Goal: Task Accomplishment & Management: Complete application form

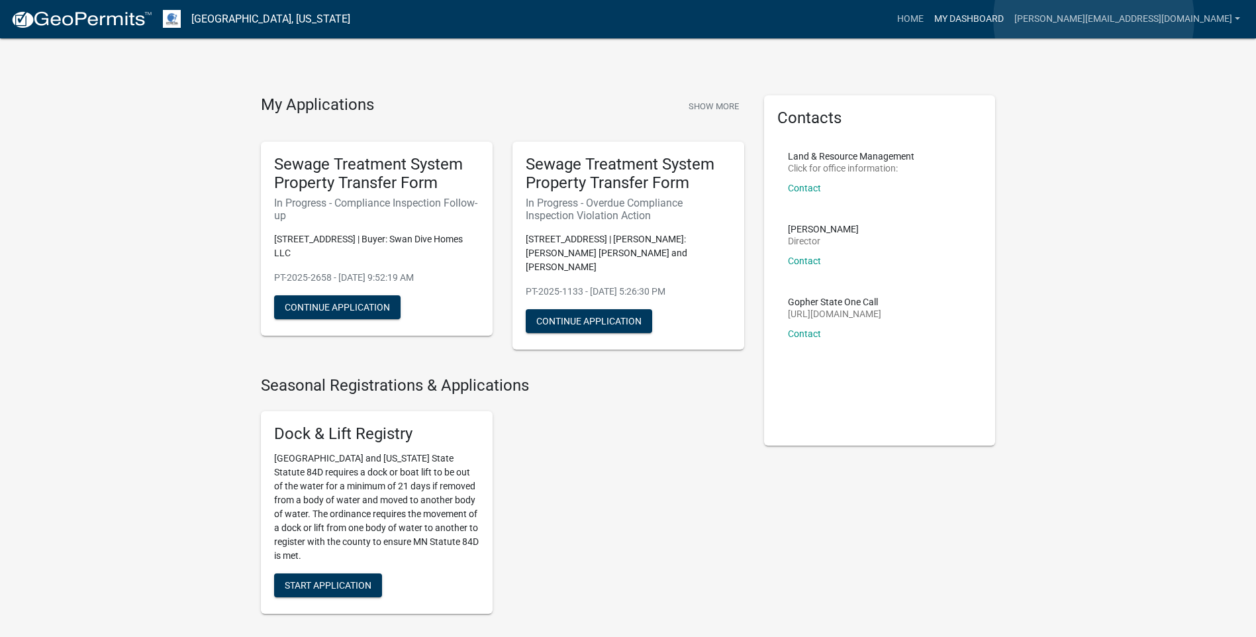
click at [1009, 19] on link "My Dashboard" at bounding box center [969, 19] width 80 height 25
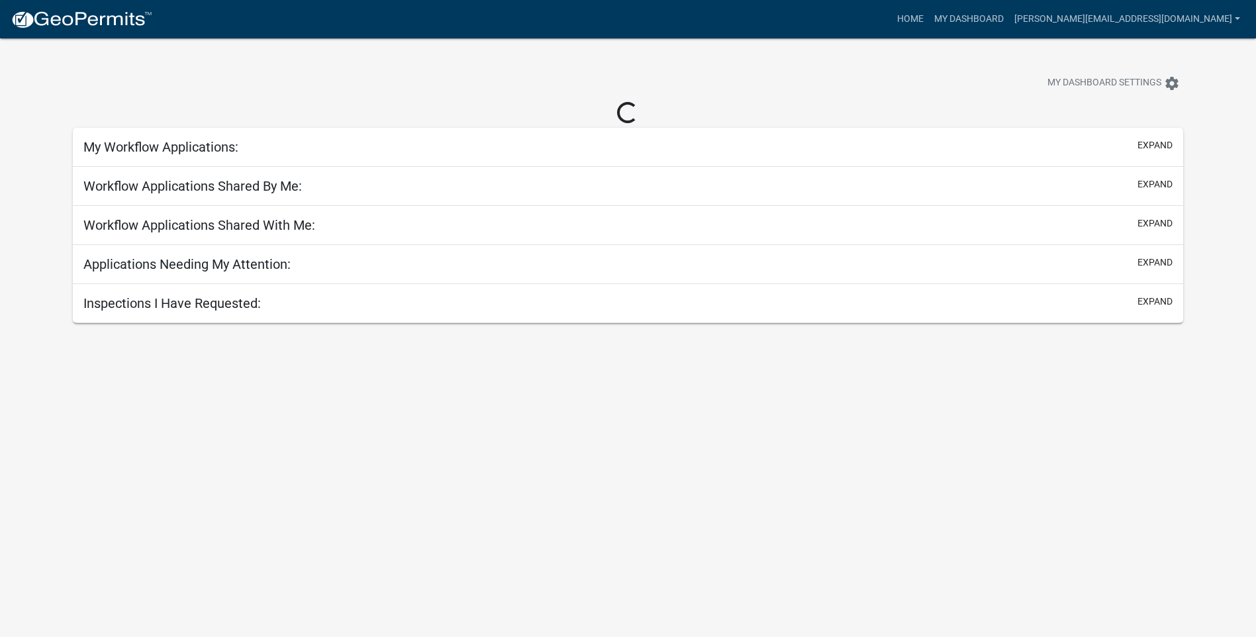
select select "3: 100"
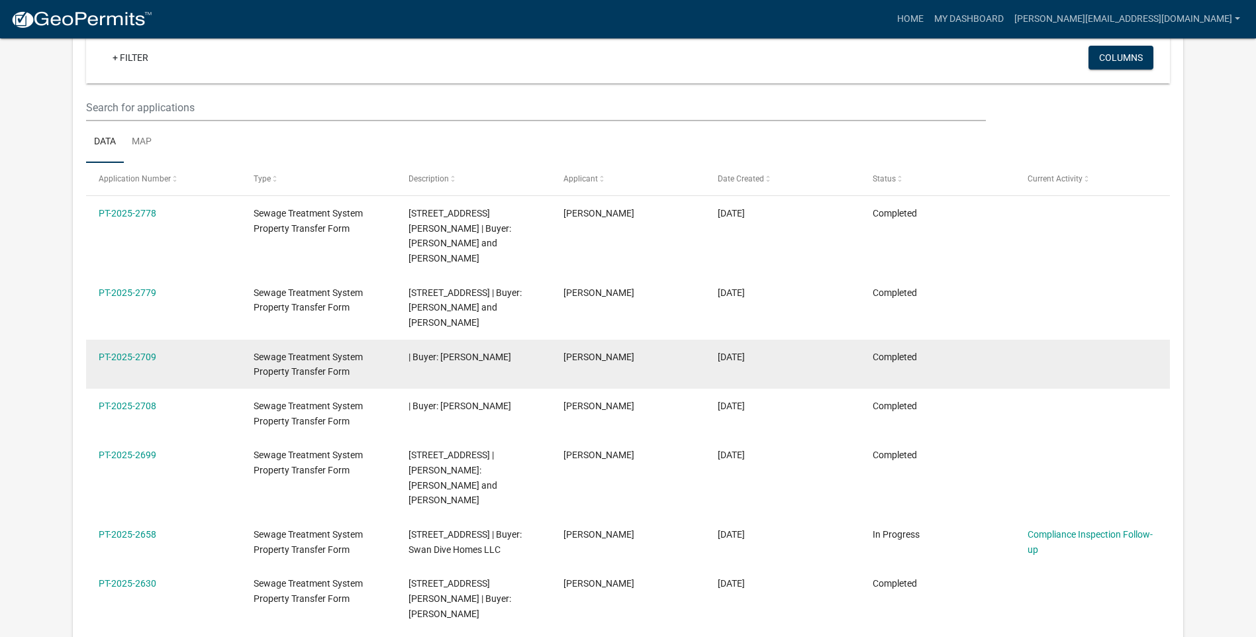
scroll to position [109, 0]
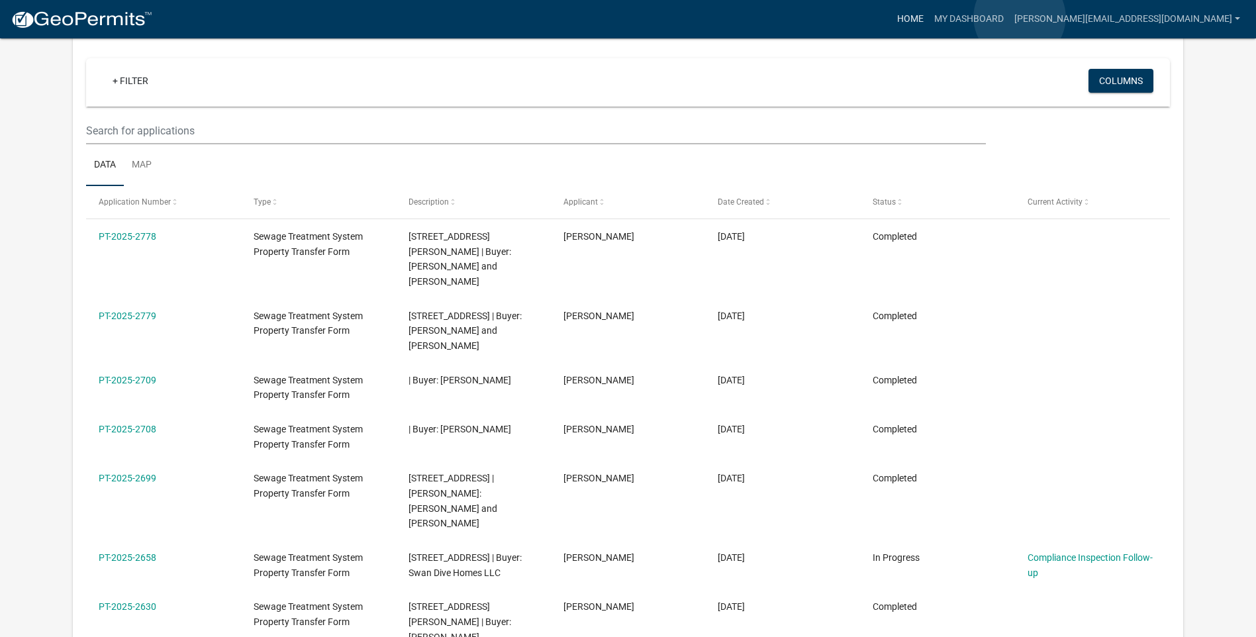
click at [929, 17] on link "Home" at bounding box center [910, 19] width 37 height 25
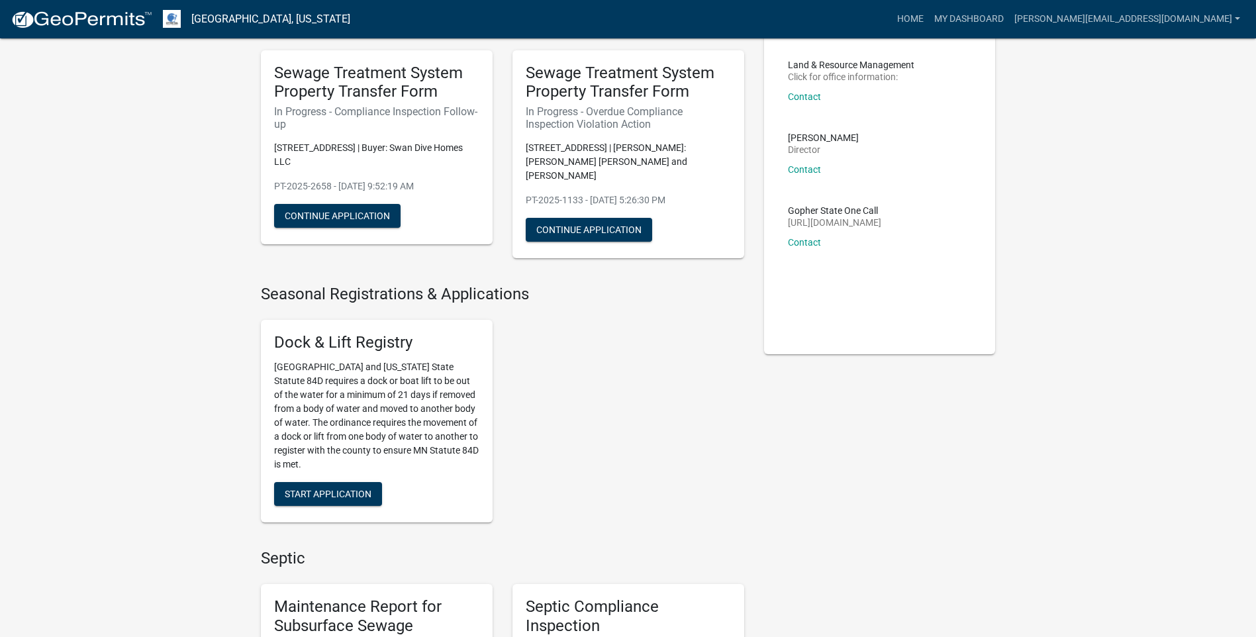
scroll to position [397, 0]
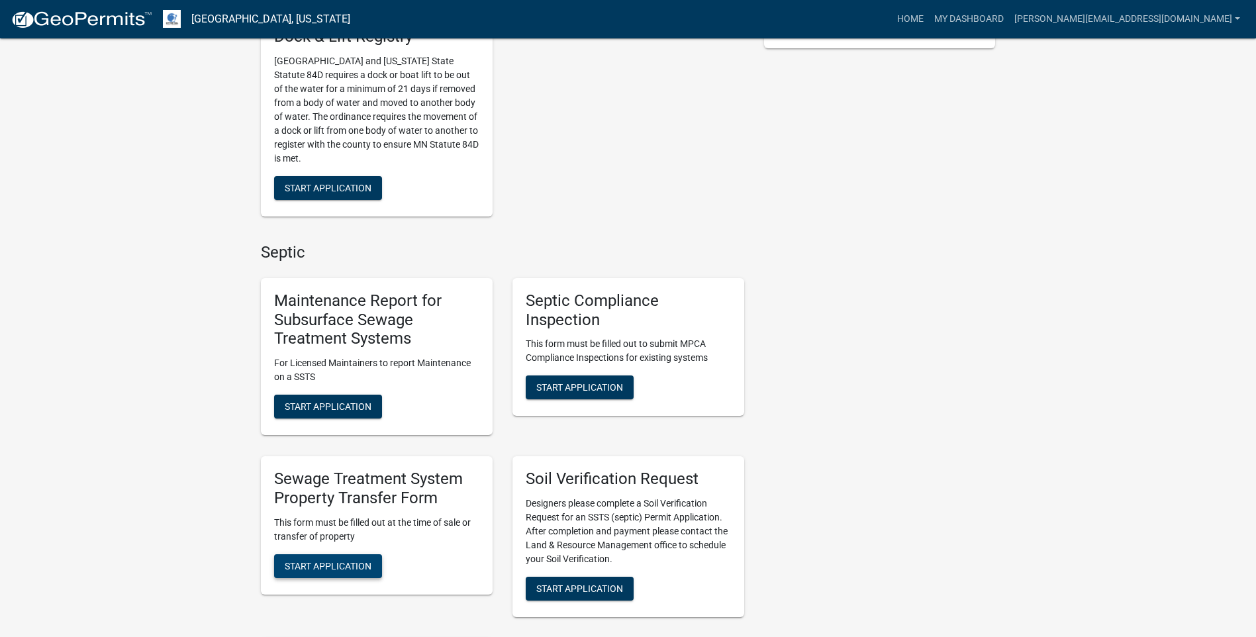
click at [323, 560] on span "Start Application" at bounding box center [328, 565] width 87 height 11
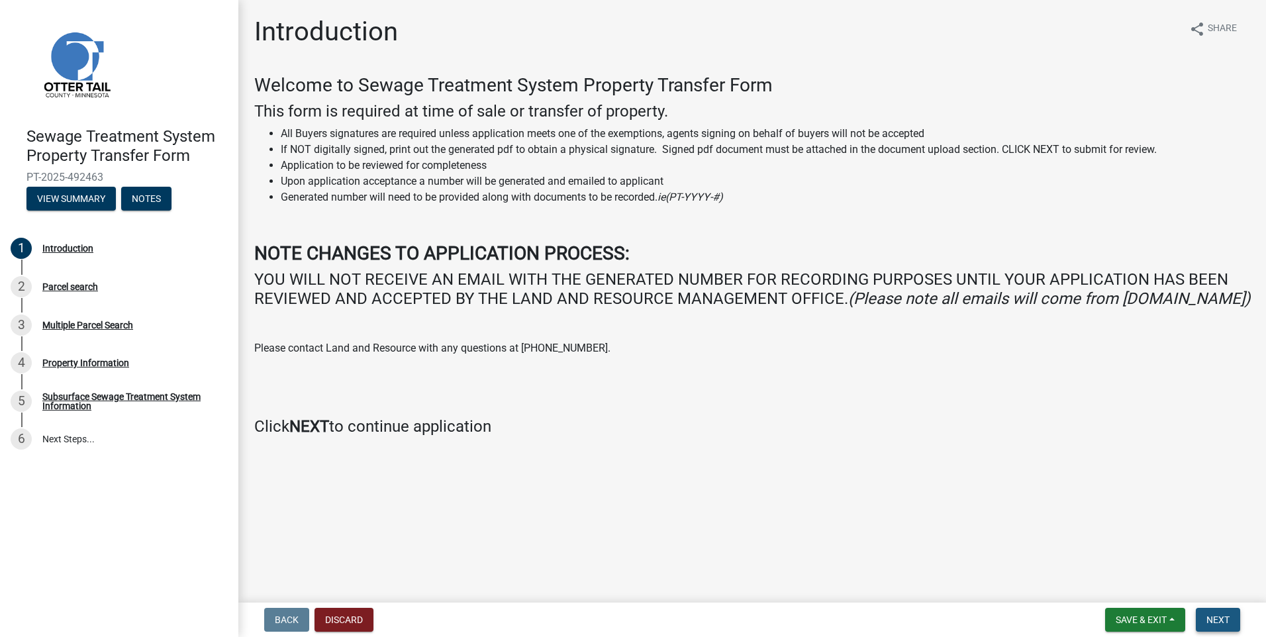
click at [1211, 621] on span "Next" at bounding box center [1218, 620] width 23 height 11
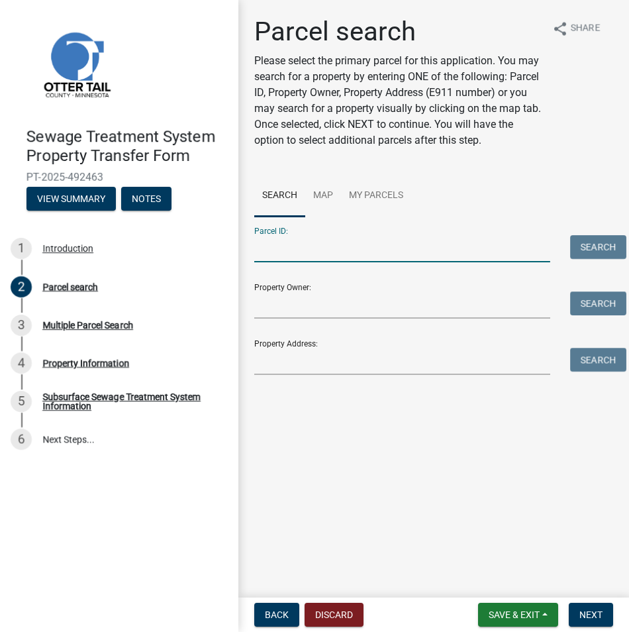
drag, startPoint x: 265, startPoint y: 250, endPoint x: 284, endPoint y: 249, distance: 19.2
click at [270, 250] on input "Parcel ID:" at bounding box center [402, 248] width 296 height 27
paste input "71-003-99-1152-000"
type input "71-003-99-1152-000"
click at [597, 242] on button "Search" at bounding box center [598, 247] width 56 height 24
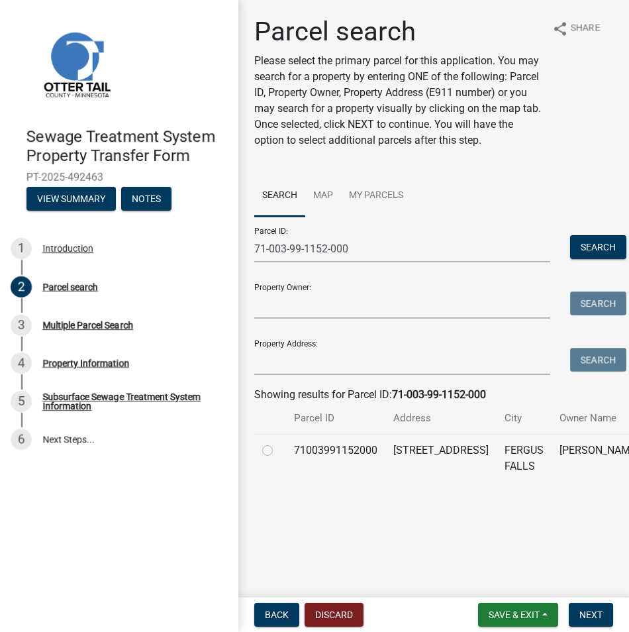
click at [278, 442] on label at bounding box center [278, 442] width 0 height 0
click at [278, 451] on input "radio" at bounding box center [282, 446] width 9 height 9
radio input "true"
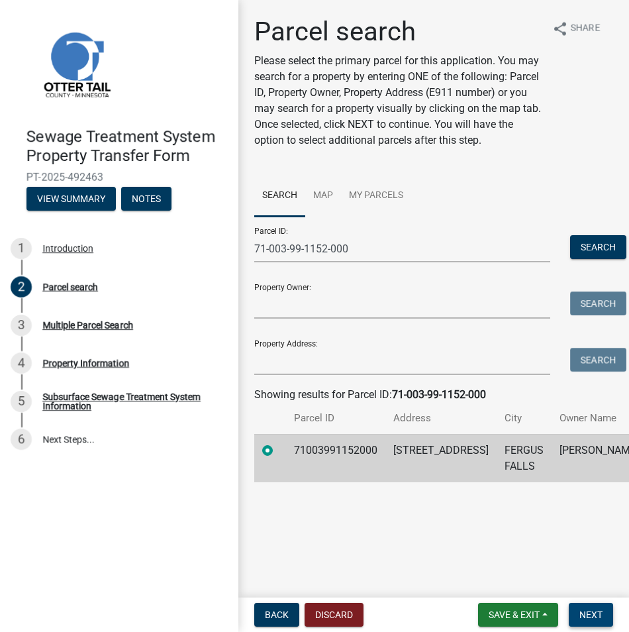
click at [581, 615] on span "Next" at bounding box center [590, 614] width 23 height 11
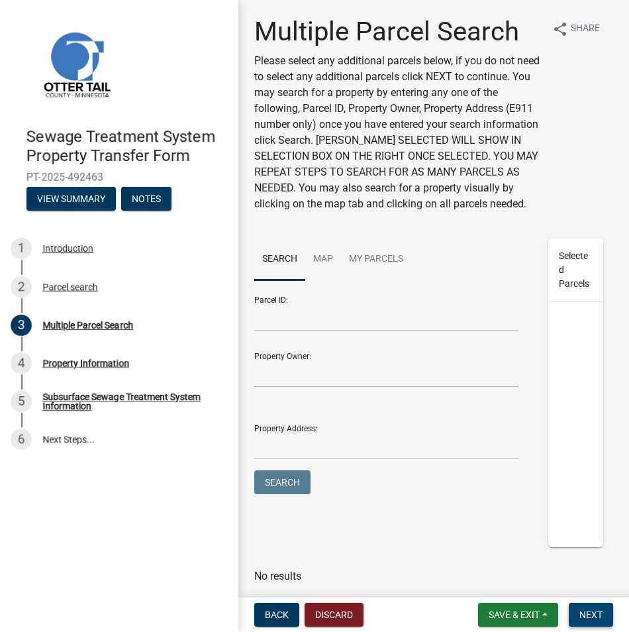
click at [584, 613] on span "Next" at bounding box center [590, 614] width 23 height 11
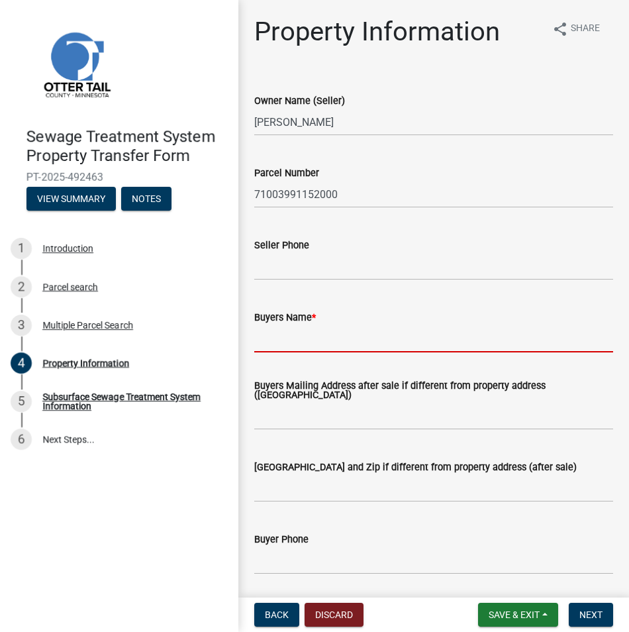
click at [283, 338] on input "Buyers Name *" at bounding box center [433, 338] width 359 height 27
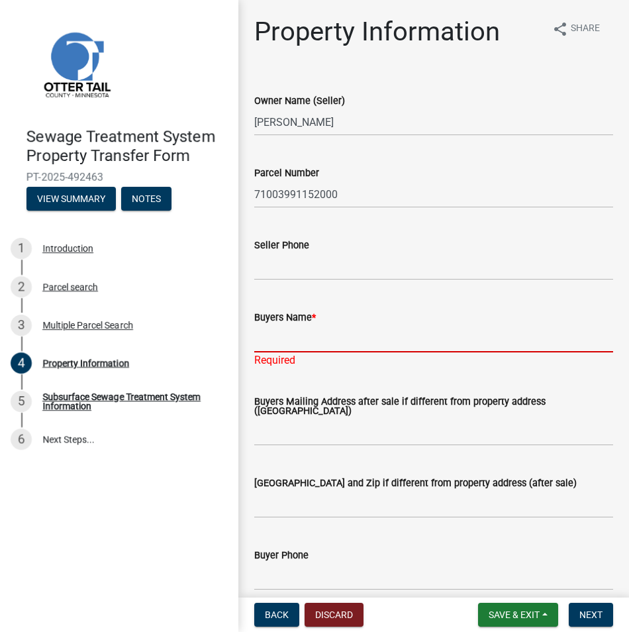
click at [260, 336] on input "Buyers Name *" at bounding box center [433, 338] width 359 height 27
paste input "DWP LLC"
type input "DWP LLC"
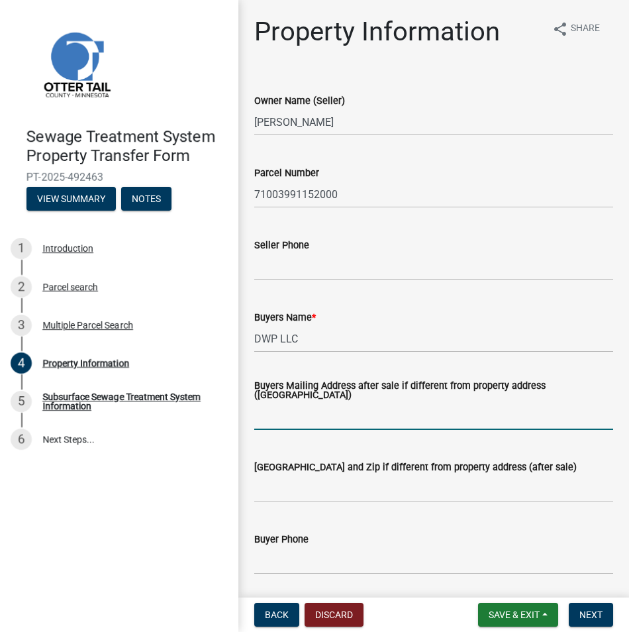
click at [271, 423] on input "Buyers Mailing Address after sale if different from property address ([GEOGRAPH…" at bounding box center [433, 416] width 359 height 27
paste input "PO Box 1049"
type input "PO Box 1049"
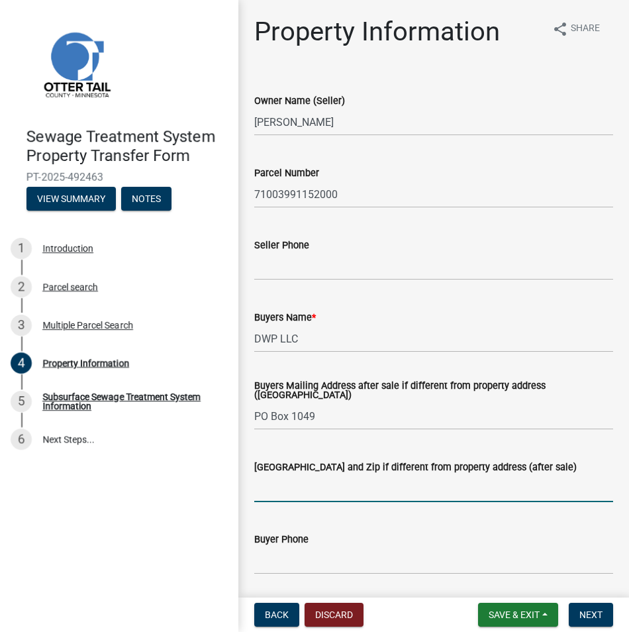
click at [262, 496] on input "[GEOGRAPHIC_DATA] and Zip if different from property address (after sale)" at bounding box center [433, 488] width 359 height 27
paste input "[GEOGRAPHIC_DATA]"
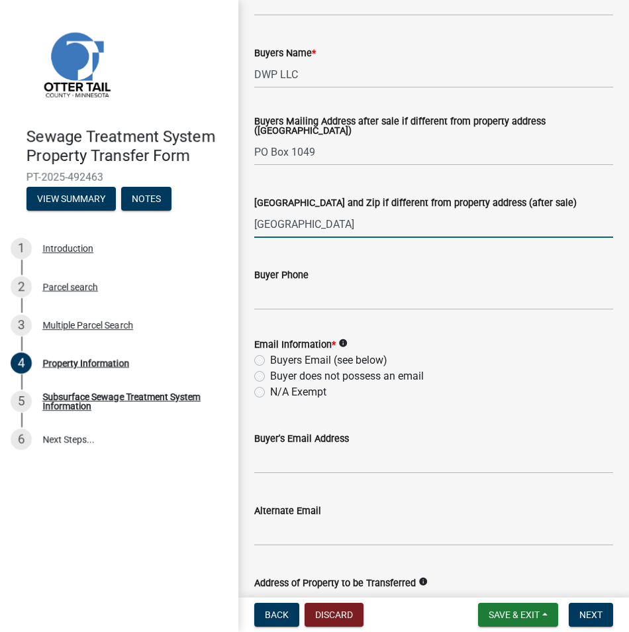
scroll to position [265, 0]
type input "[GEOGRAPHIC_DATA]"
click at [270, 387] on label "N/A Exempt" at bounding box center [298, 391] width 56 height 16
click at [270, 387] on input "N/A Exempt" at bounding box center [274, 387] width 9 height 9
radio input "true"
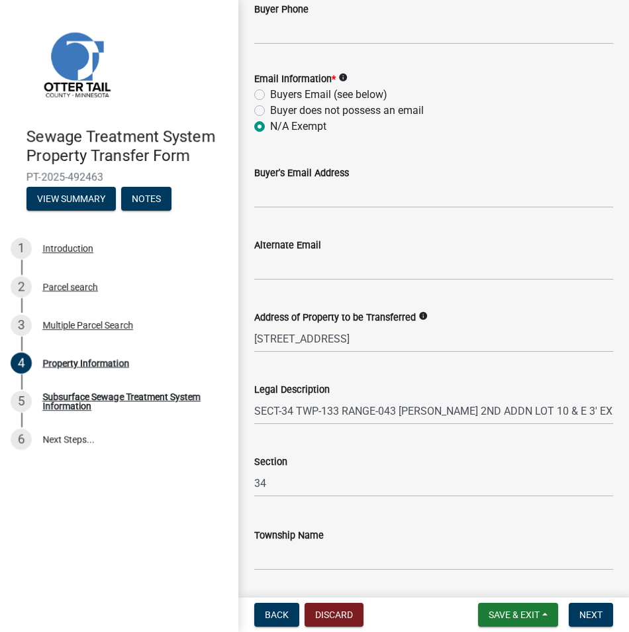
scroll to position [571, 0]
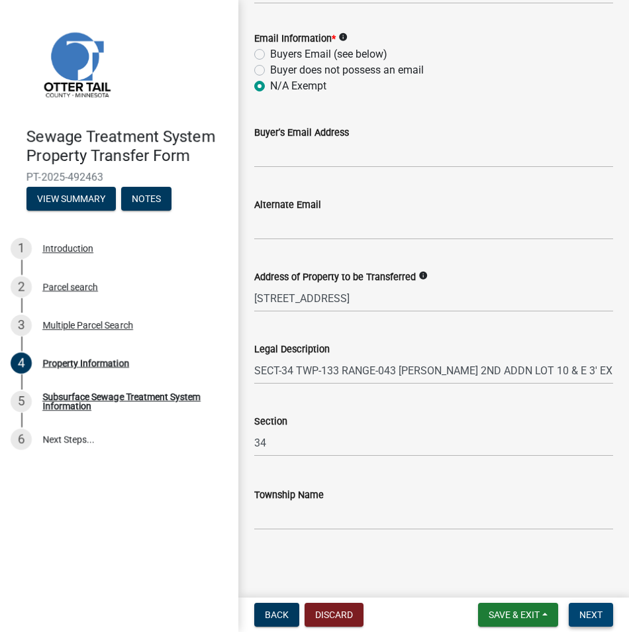
click at [594, 607] on button "Next" at bounding box center [591, 615] width 44 height 24
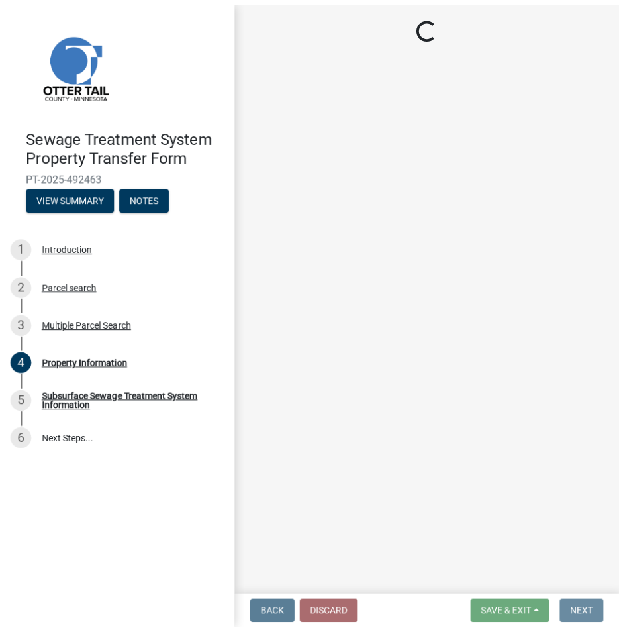
scroll to position [0, 0]
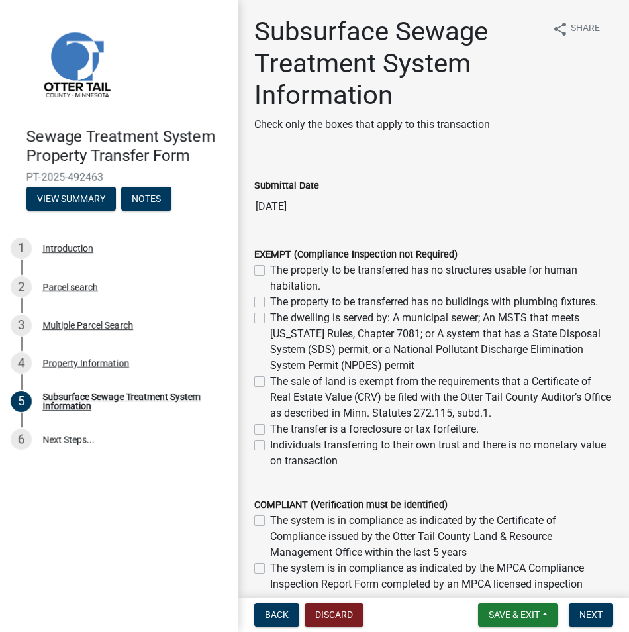
drag, startPoint x: 261, startPoint y: 314, endPoint x: 267, endPoint y: 317, distance: 6.8
click at [270, 315] on label "The dwelling is served by: A municipal sewer; An MSTS that meets [US_STATE] Rul…" at bounding box center [441, 342] width 343 height 64
click at [270, 315] on input "The dwelling is served by: A municipal sewer; An MSTS that meets [US_STATE] Rul…" at bounding box center [274, 314] width 9 height 9
checkbox input "true"
checkbox input "false"
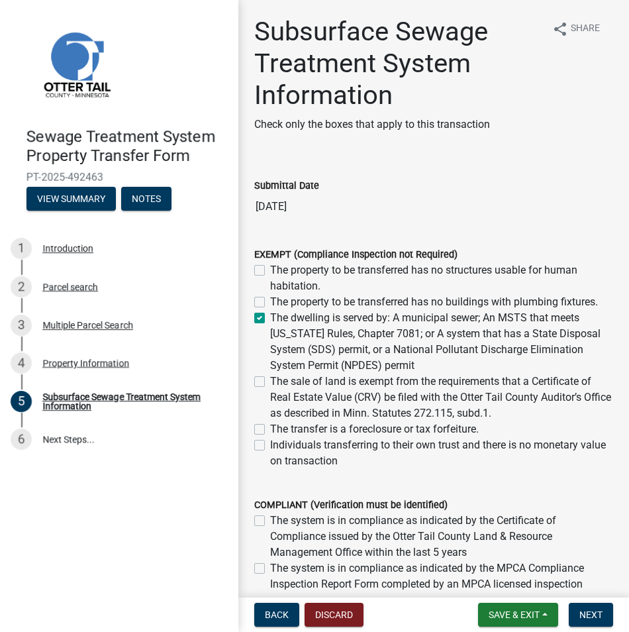
checkbox input "false"
checkbox input "true"
checkbox input "false"
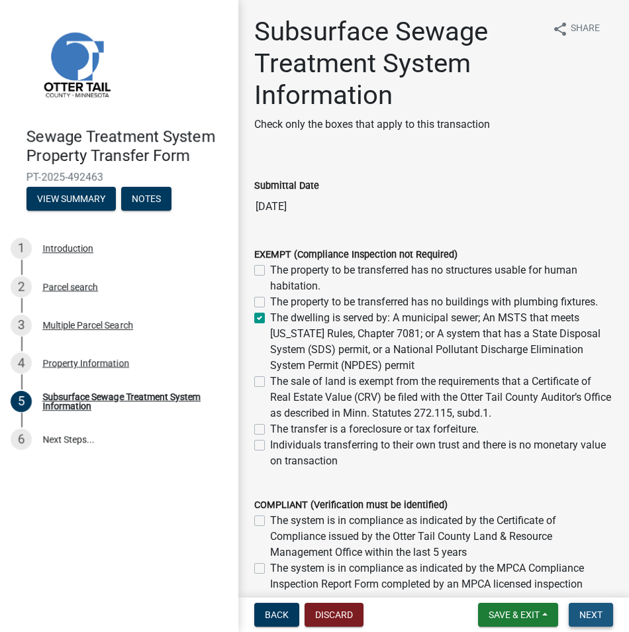
click at [589, 614] on span "Next" at bounding box center [590, 614] width 23 height 11
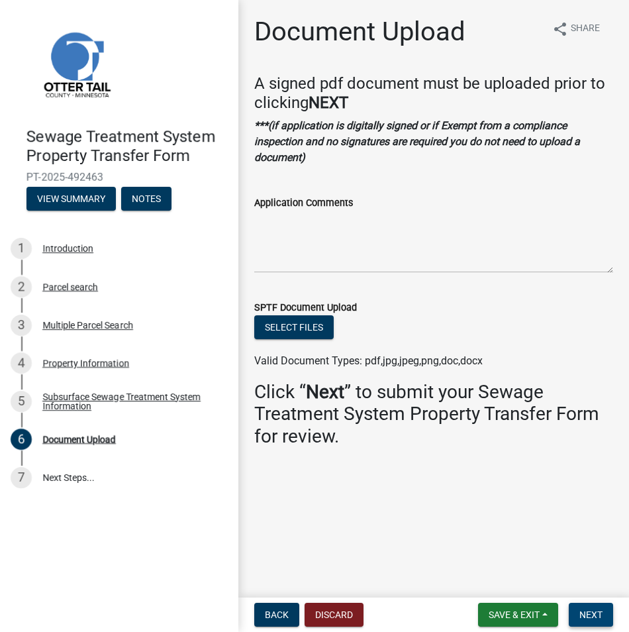
click at [589, 611] on span "Next" at bounding box center [590, 614] width 23 height 11
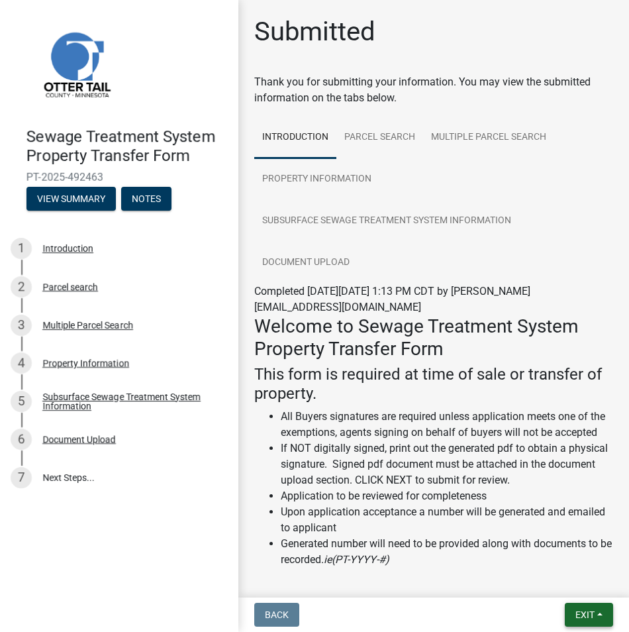
click at [589, 611] on span "Exit" at bounding box center [585, 614] width 19 height 11
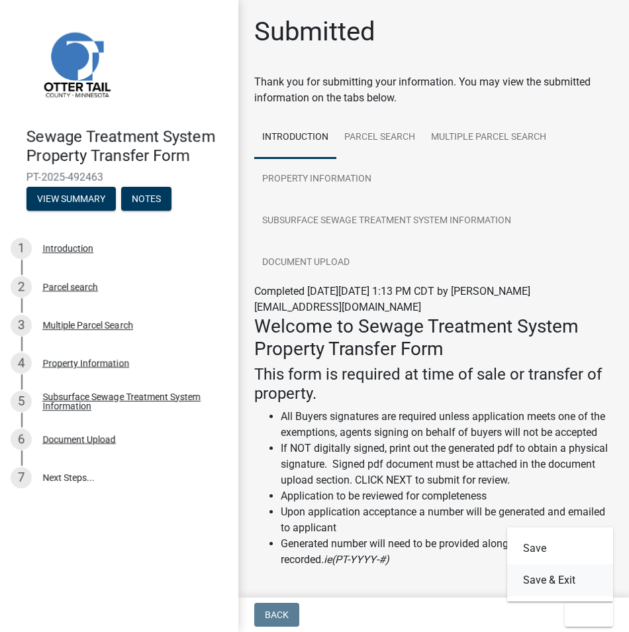
click at [553, 581] on button "Save & Exit" at bounding box center [560, 580] width 106 height 32
